Goal: Task Accomplishment & Management: Contribute content

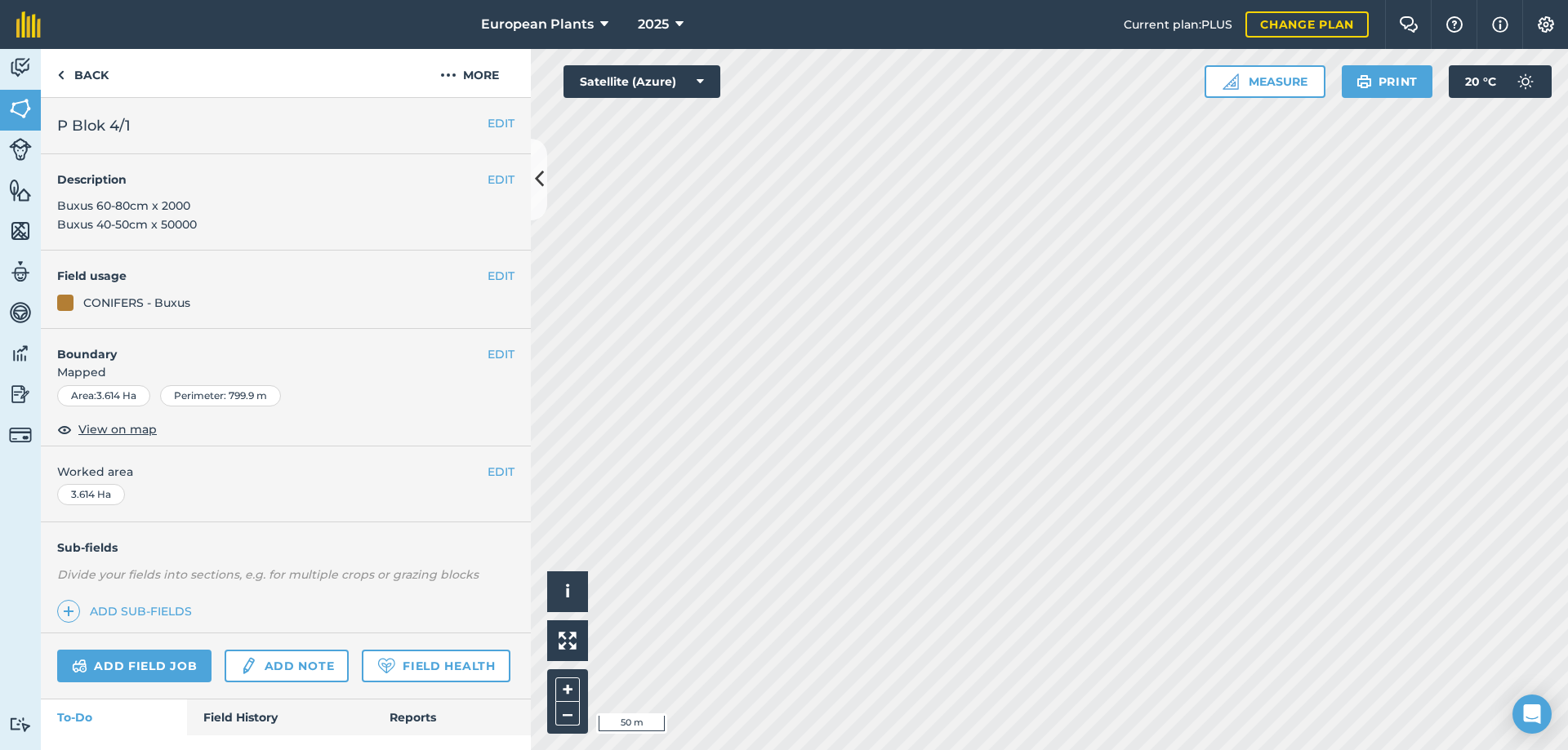
click at [173, 226] on span "Buxus 60-80cm x 2000 Buxus 40-50cm x 50000" at bounding box center [127, 215] width 139 height 33
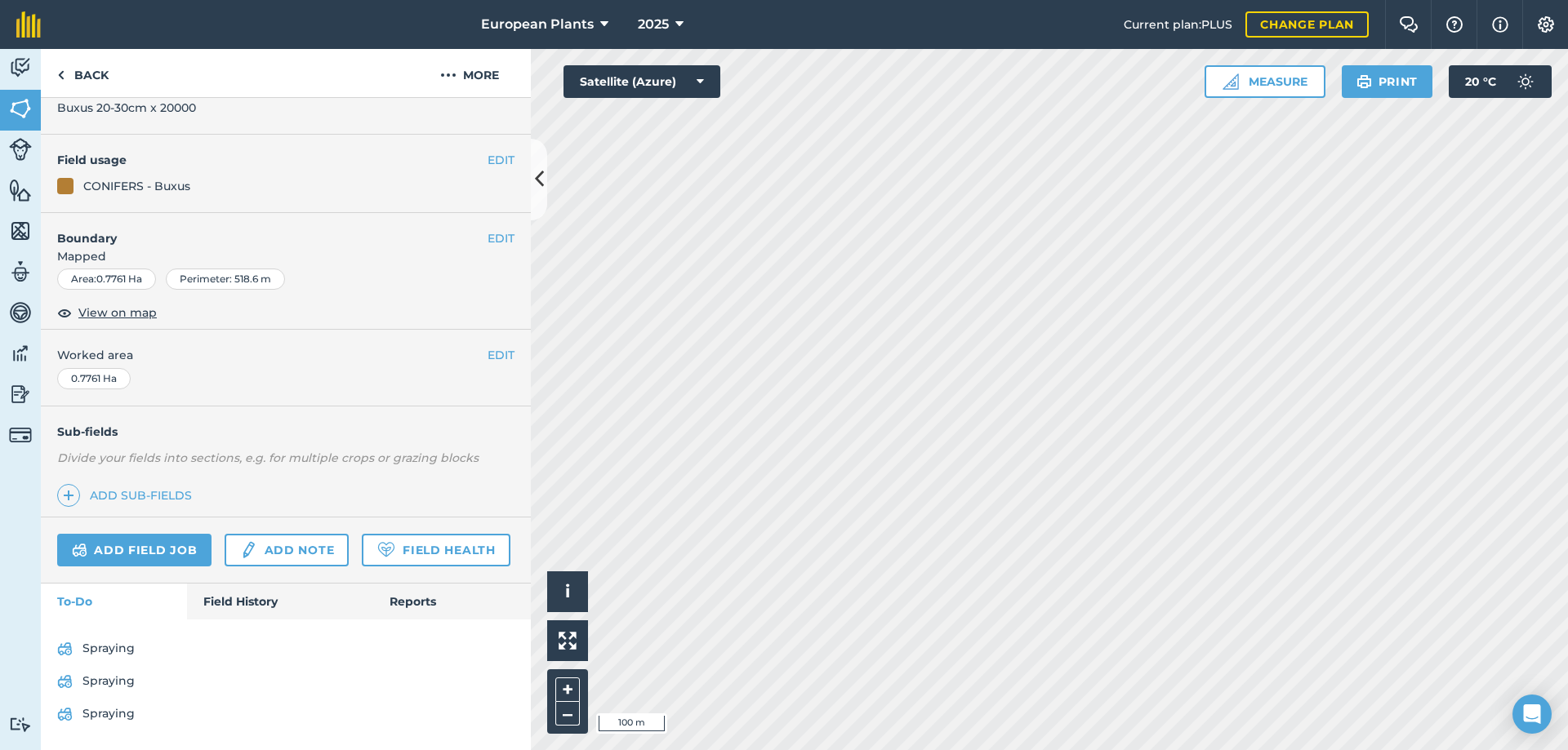
scroll to position [144, 0]
click at [293, 534] on link "Add note" at bounding box center [287, 551] width 125 height 33
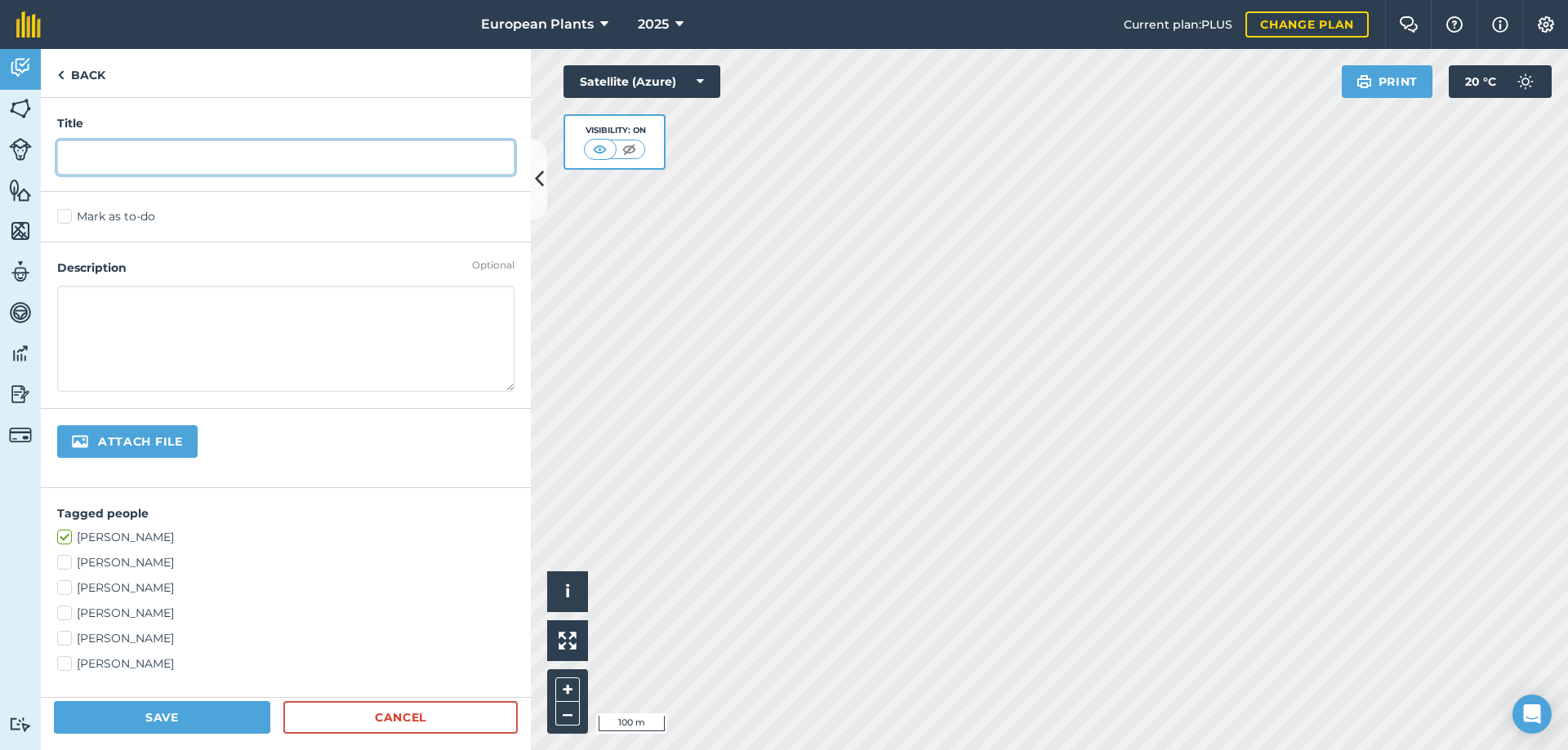
click at [184, 157] on input "text" at bounding box center [286, 157] width 457 height 34
type input "Available"
click at [193, 323] on textarea at bounding box center [286, 339] width 457 height 106
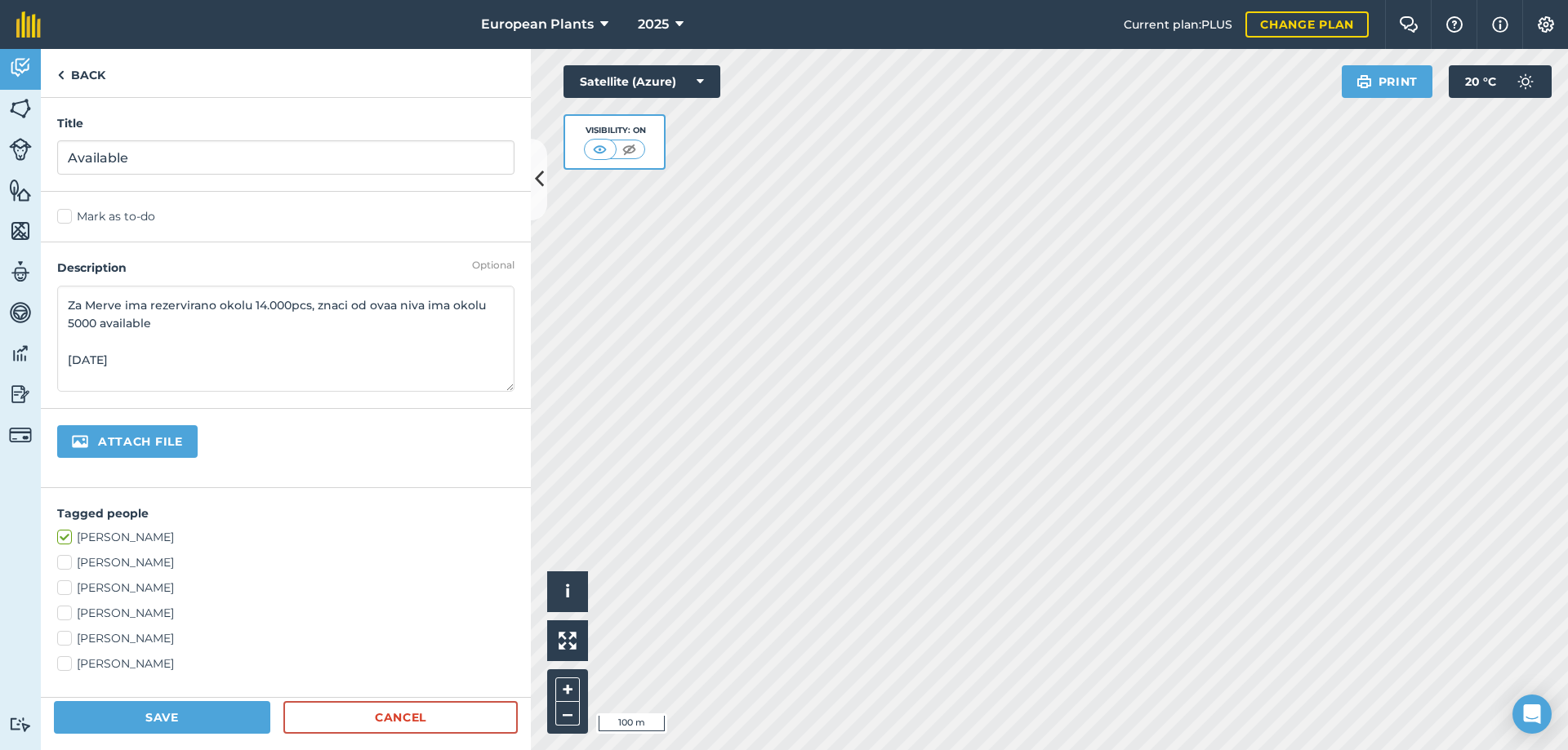
drag, startPoint x: 186, startPoint y: 366, endPoint x: 66, endPoint y: 366, distance: 120.0
click at [66, 366] on textarea "Za Merve ima rezervirano okolu 14.000pcs, znaci od ovaa niva ima okolu 5000 ava…" at bounding box center [286, 339] width 457 height 106
type textarea "Za Merve ima rezervirano okolu 14.000pcs, znaci od ovaa niva ima okolu 5000 ava…"
click at [150, 156] on input "Available" at bounding box center [286, 157] width 457 height 34
paste input "[DATE]"
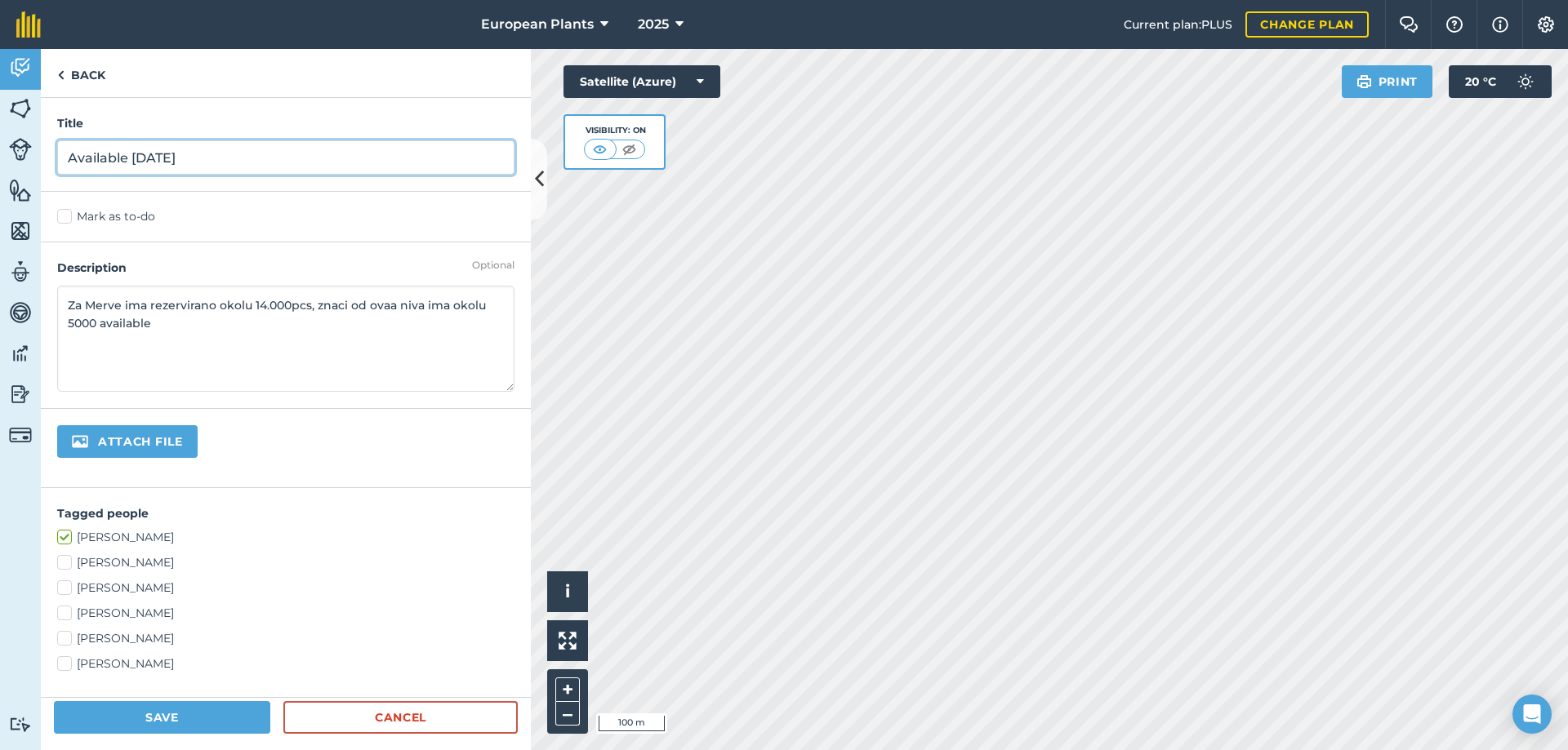
type input "Available [DATE]"
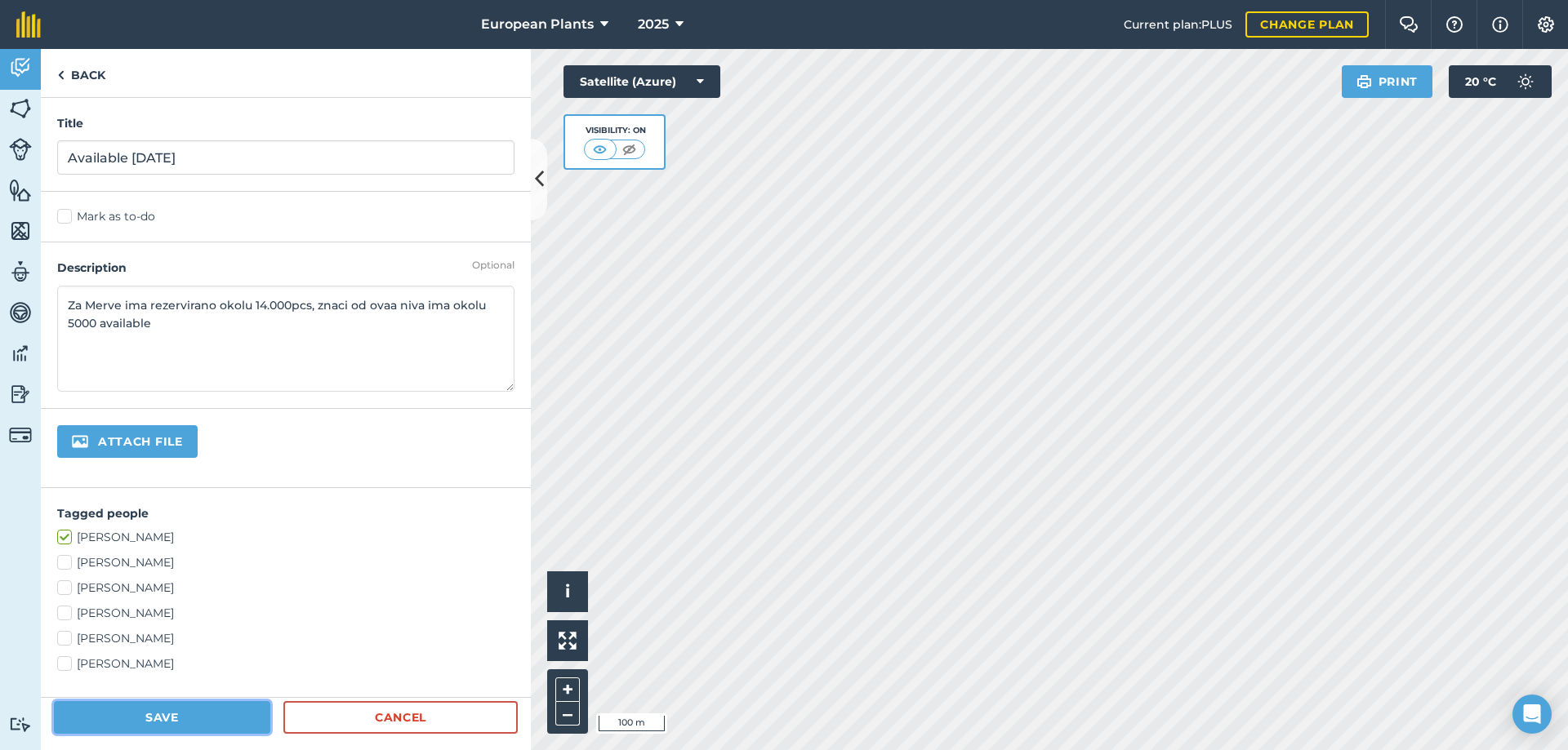
click at [182, 718] on button "Save" at bounding box center [162, 718] width 216 height 33
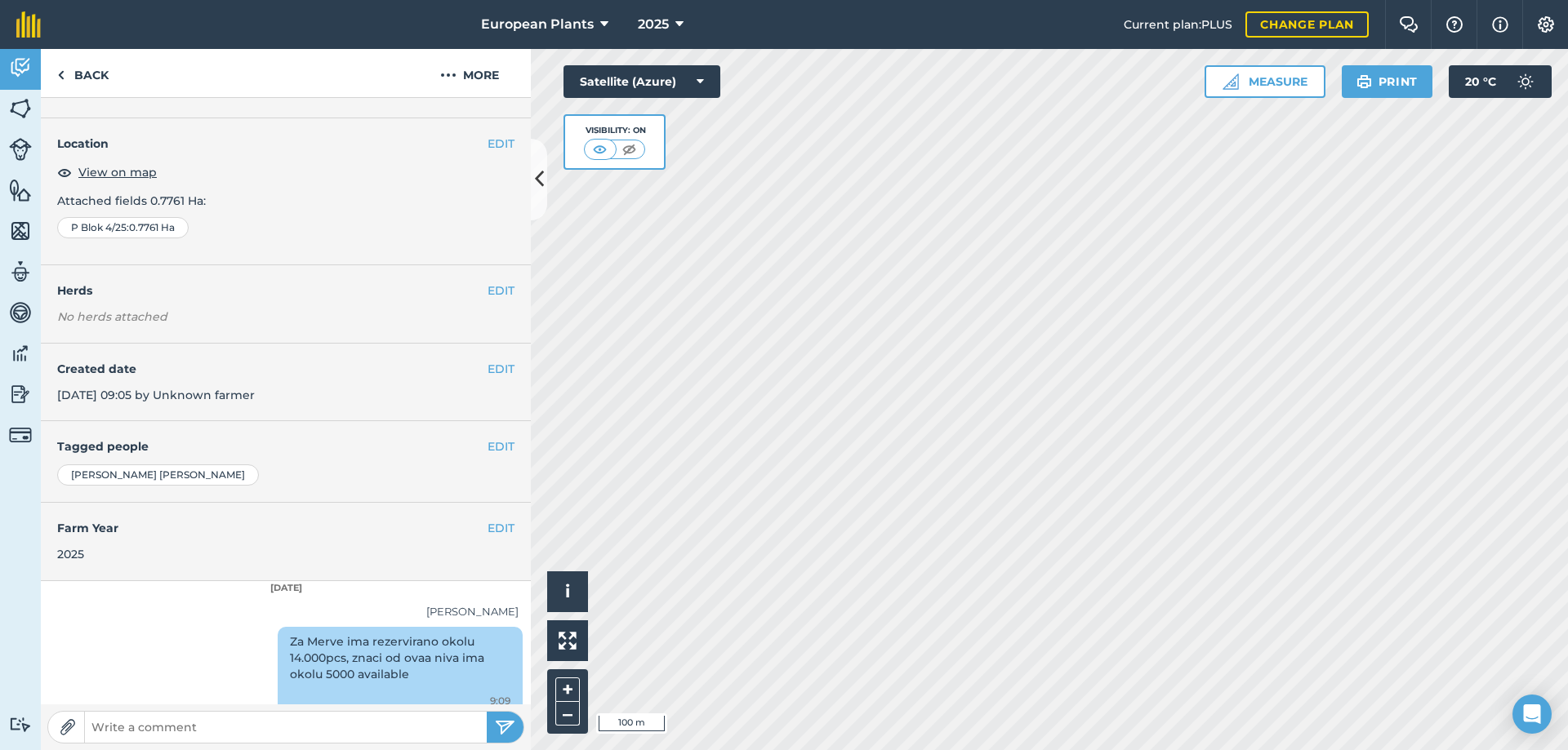
scroll to position [54, 0]
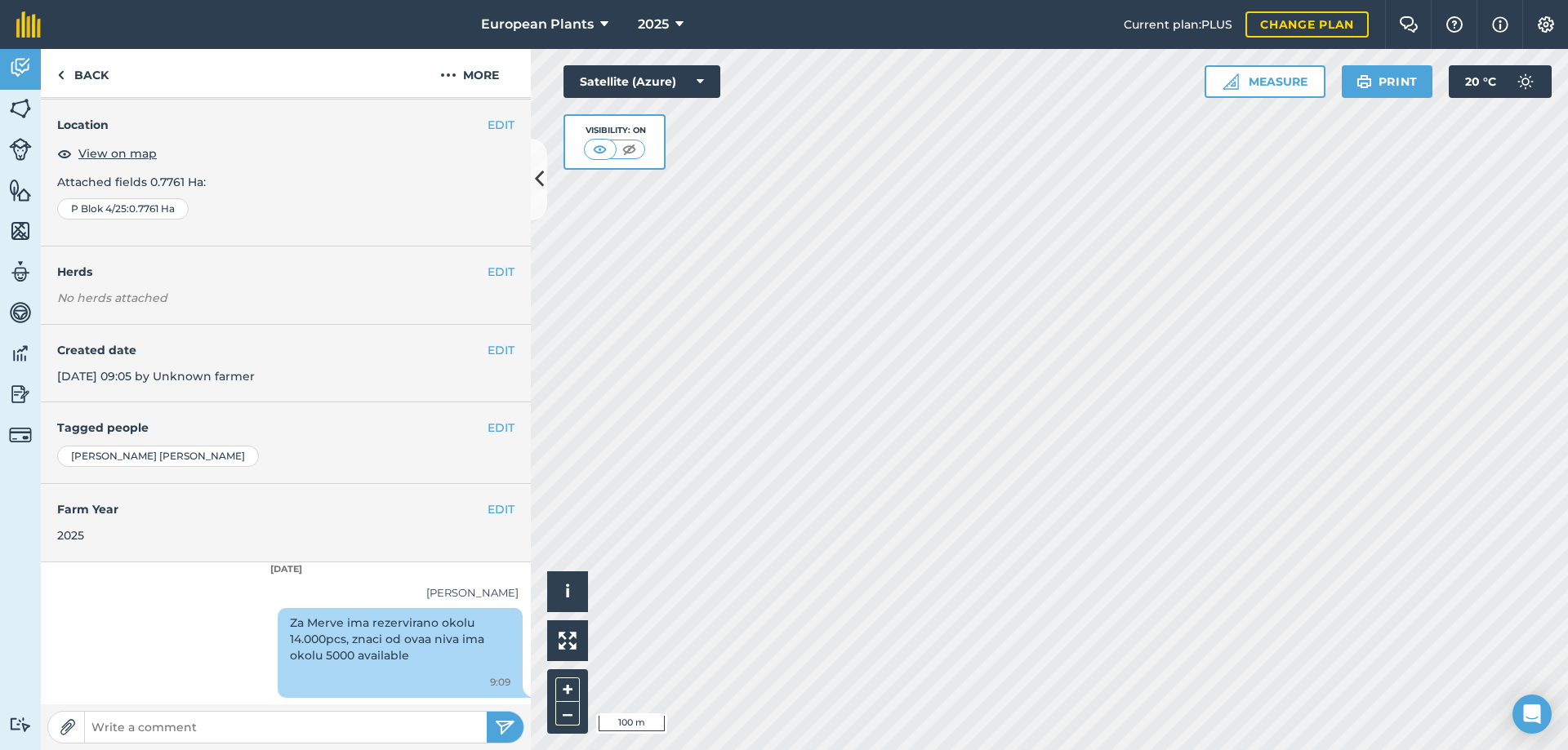
click at [428, 659] on div "Za Merve ima rezervirano okolu 14.000pcs, znaci od ovaa niva ima okolu 5000 ava…" at bounding box center [400, 653] width 245 height 89
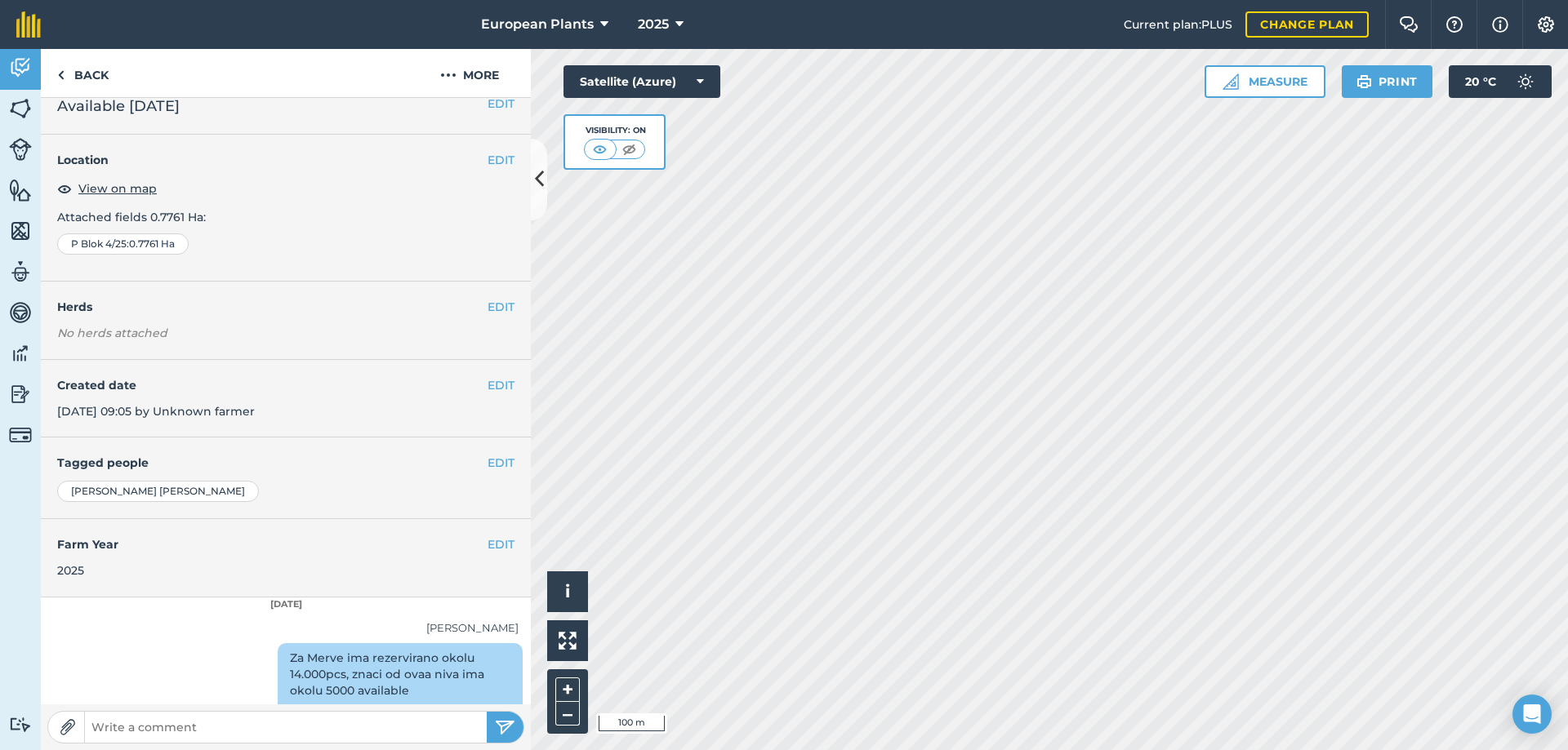
scroll to position [0, 0]
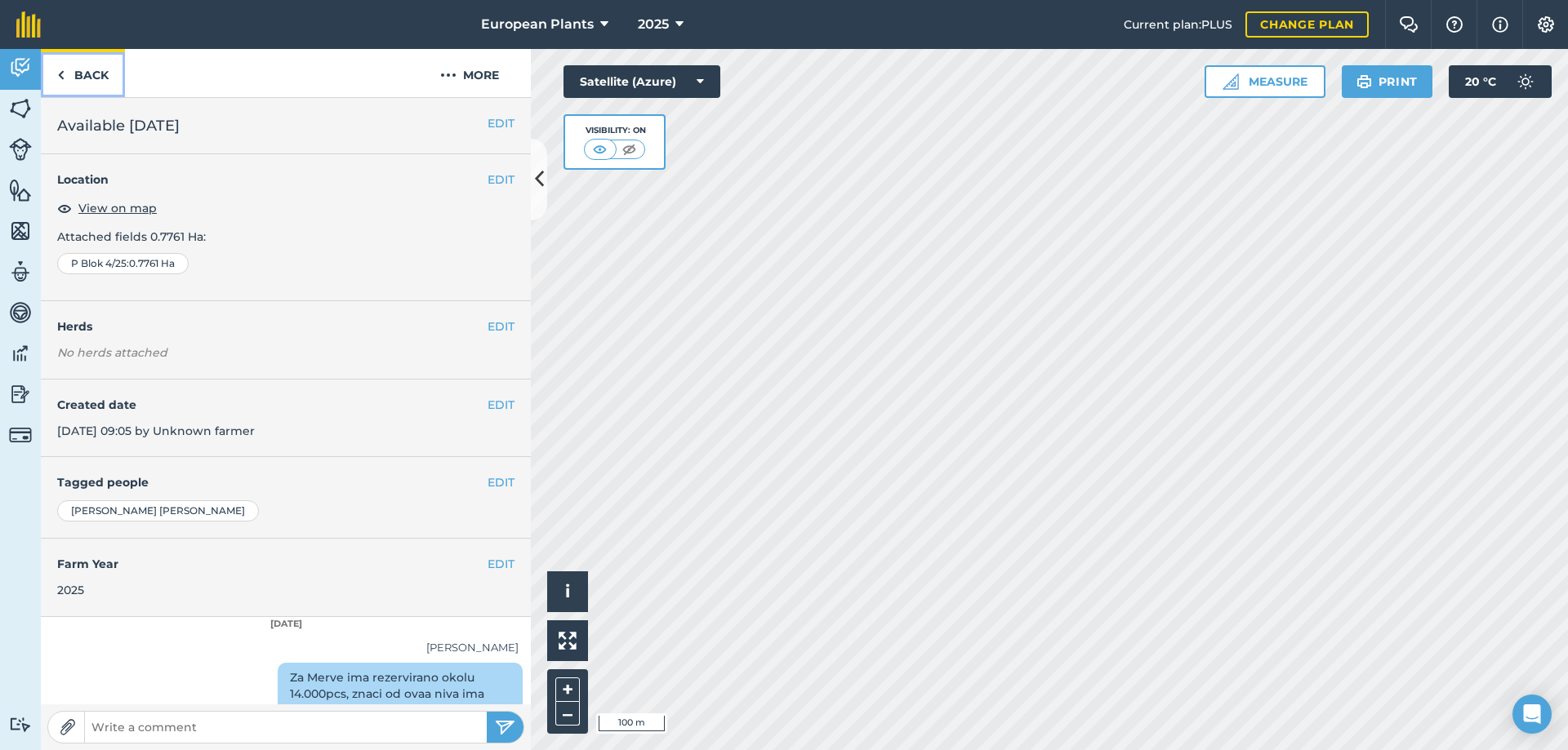
click at [91, 78] on link "Back" at bounding box center [83, 72] width 84 height 48
